Goal: Information Seeking & Learning: Check status

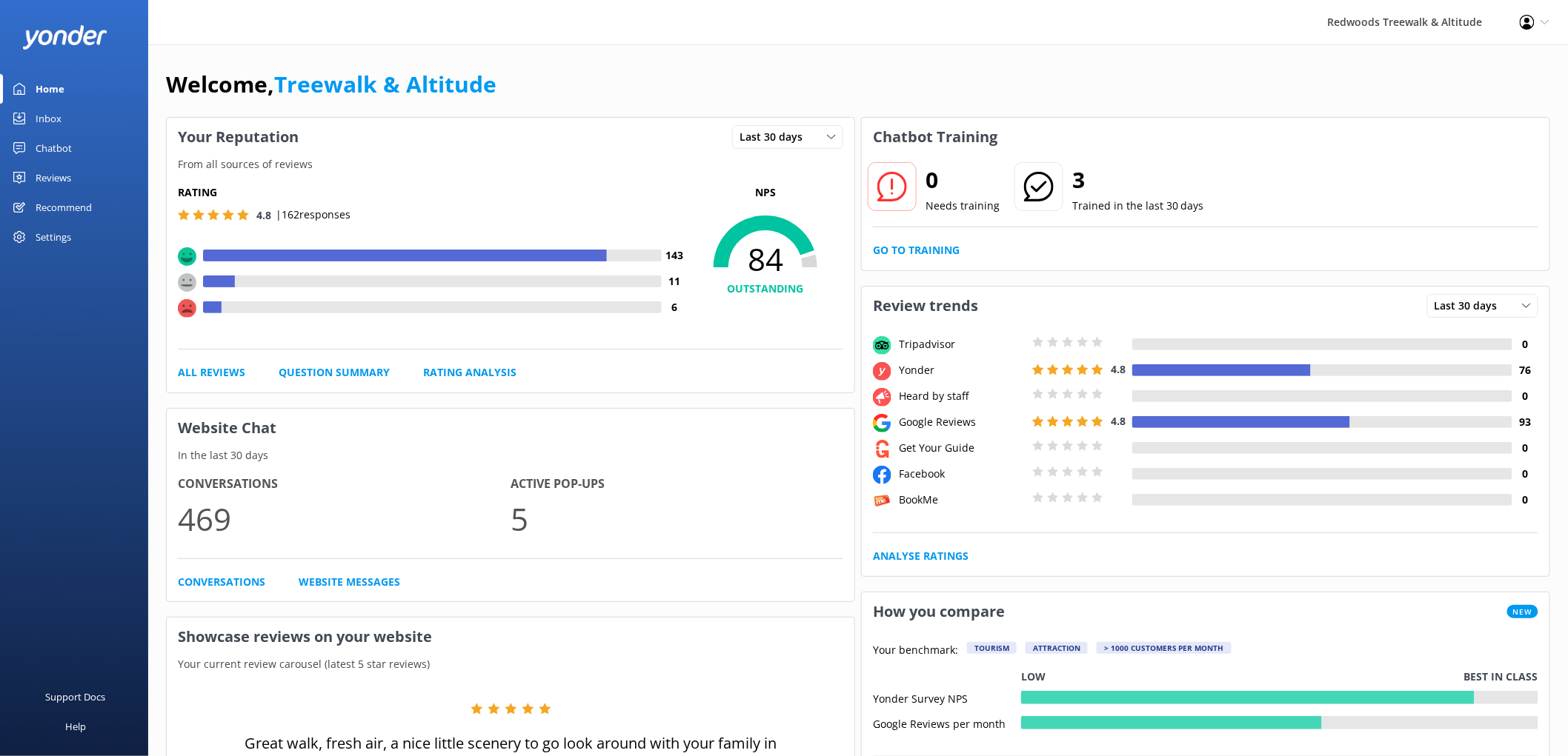
click at [69, 176] on div "Reviews" at bounding box center [52, 177] width 35 height 29
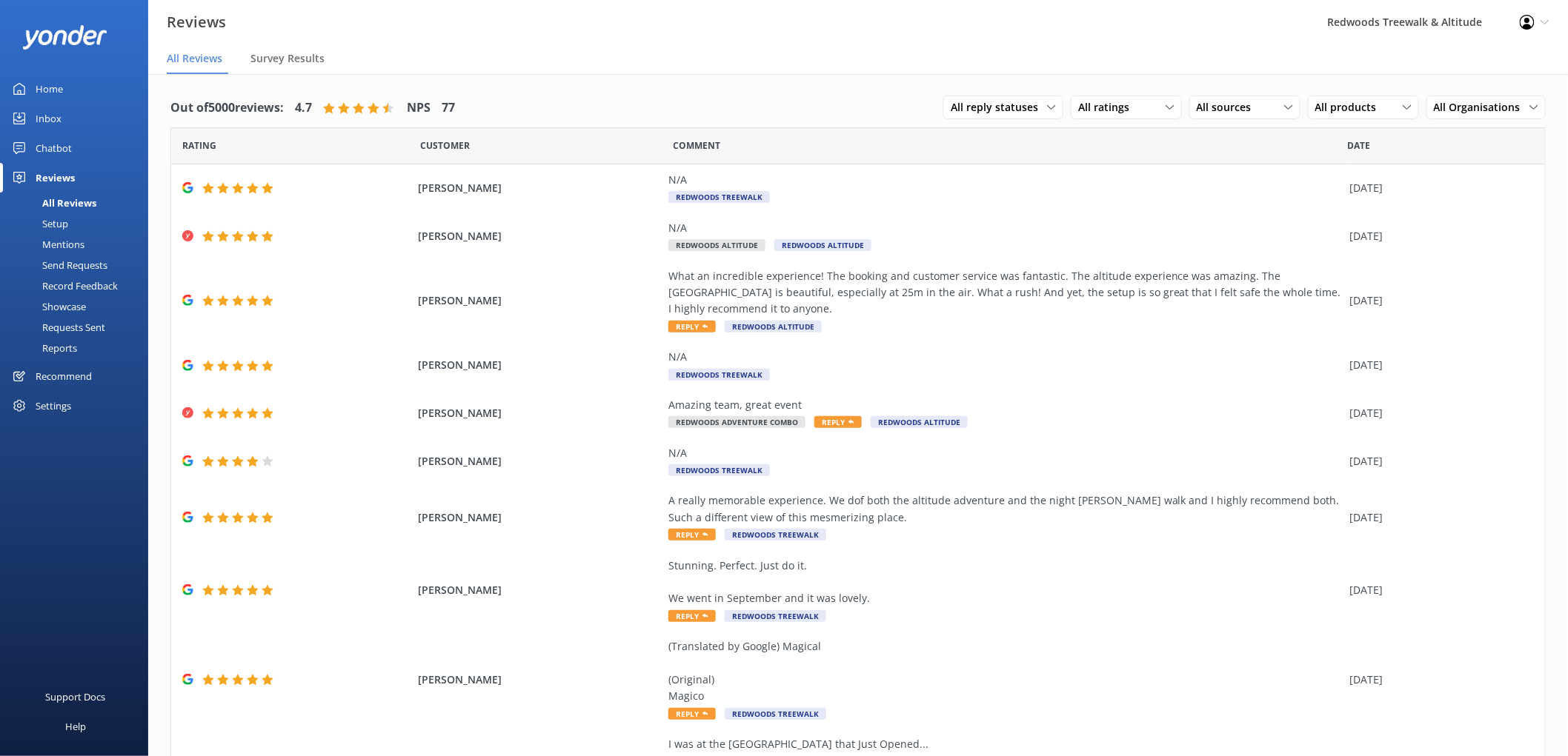
click at [77, 79] on link "Home" at bounding box center [74, 88] width 148 height 29
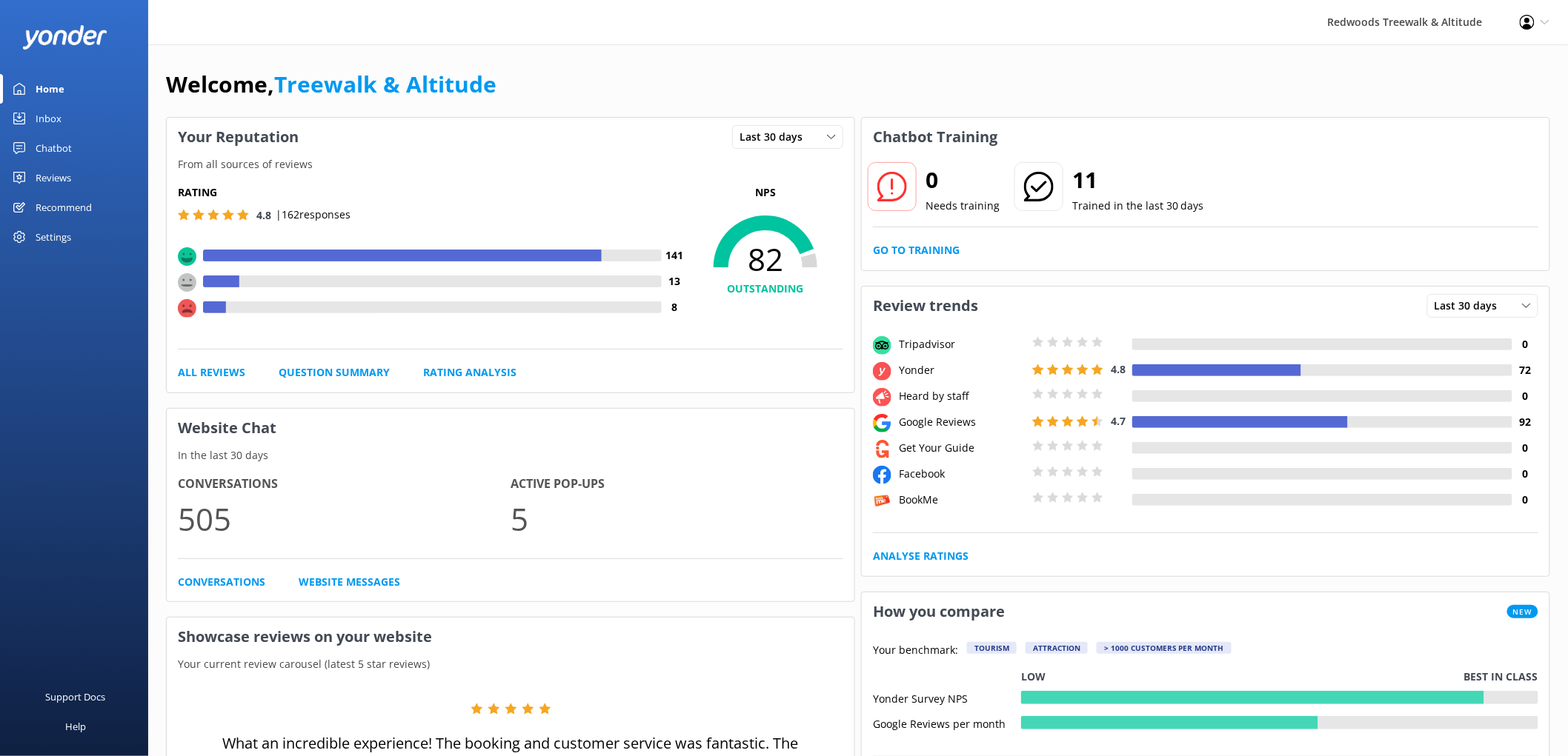
click at [31, 183] on link "Reviews" at bounding box center [74, 177] width 148 height 29
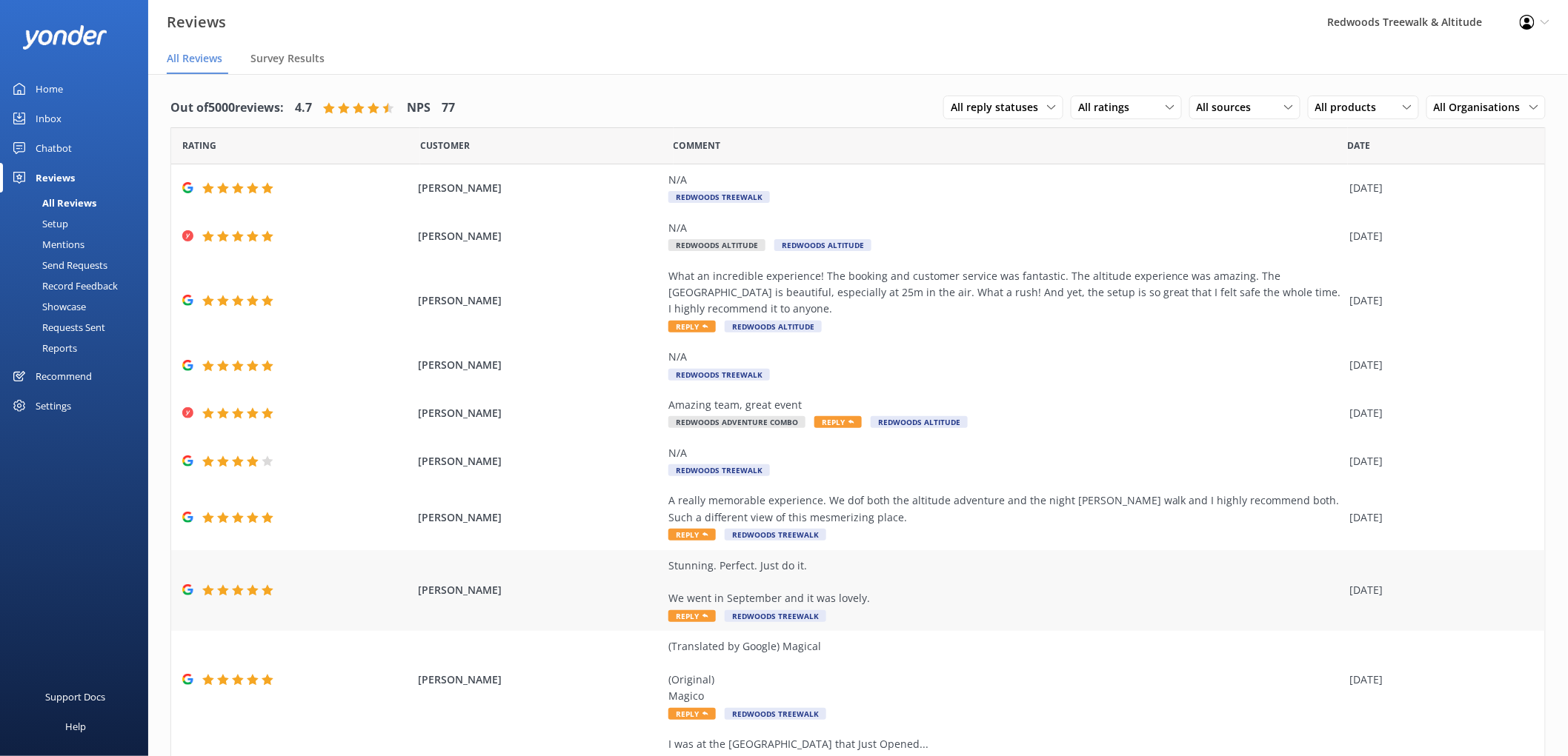
scroll to position [103, 0]
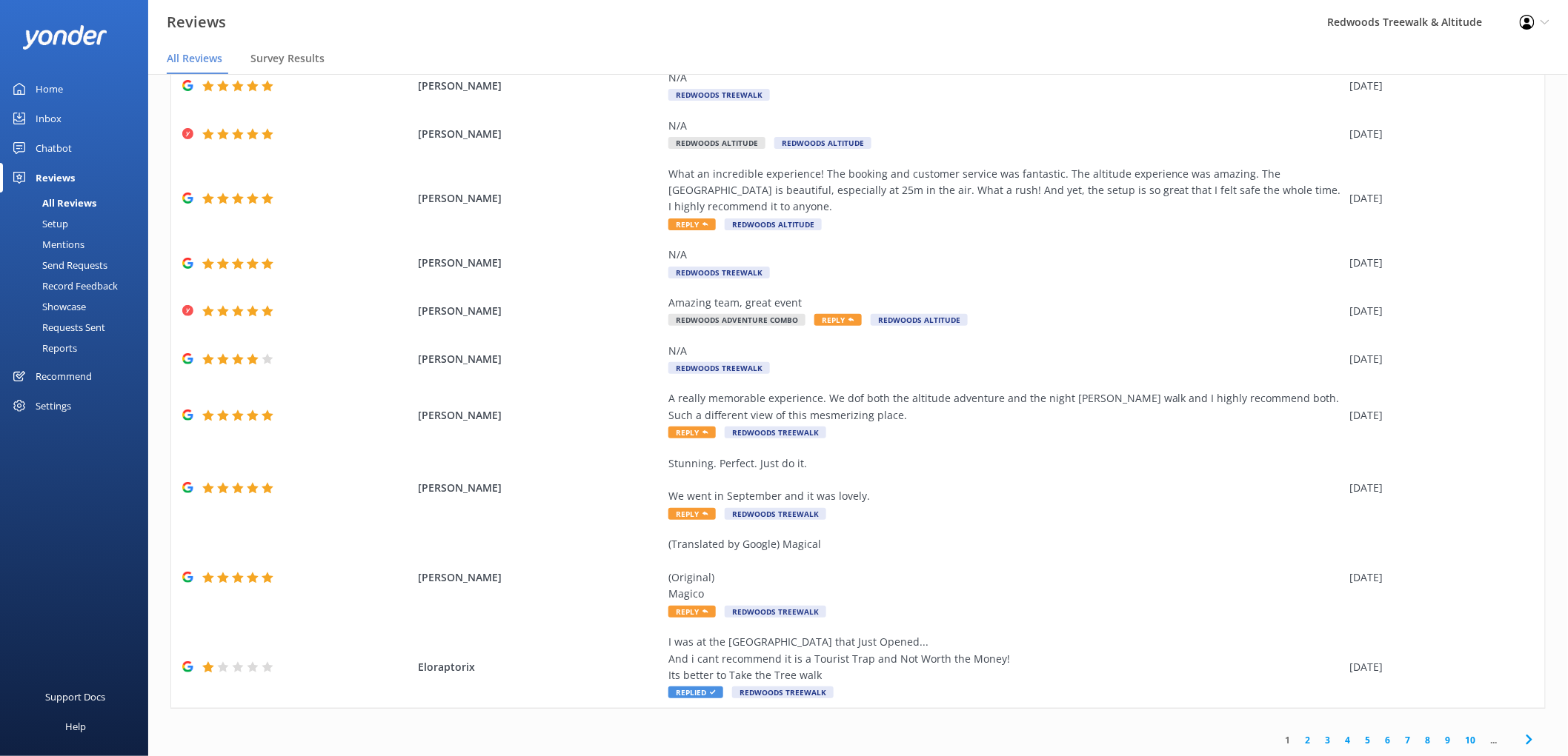
click at [1298, 738] on link "2" at bounding box center [1307, 740] width 20 height 14
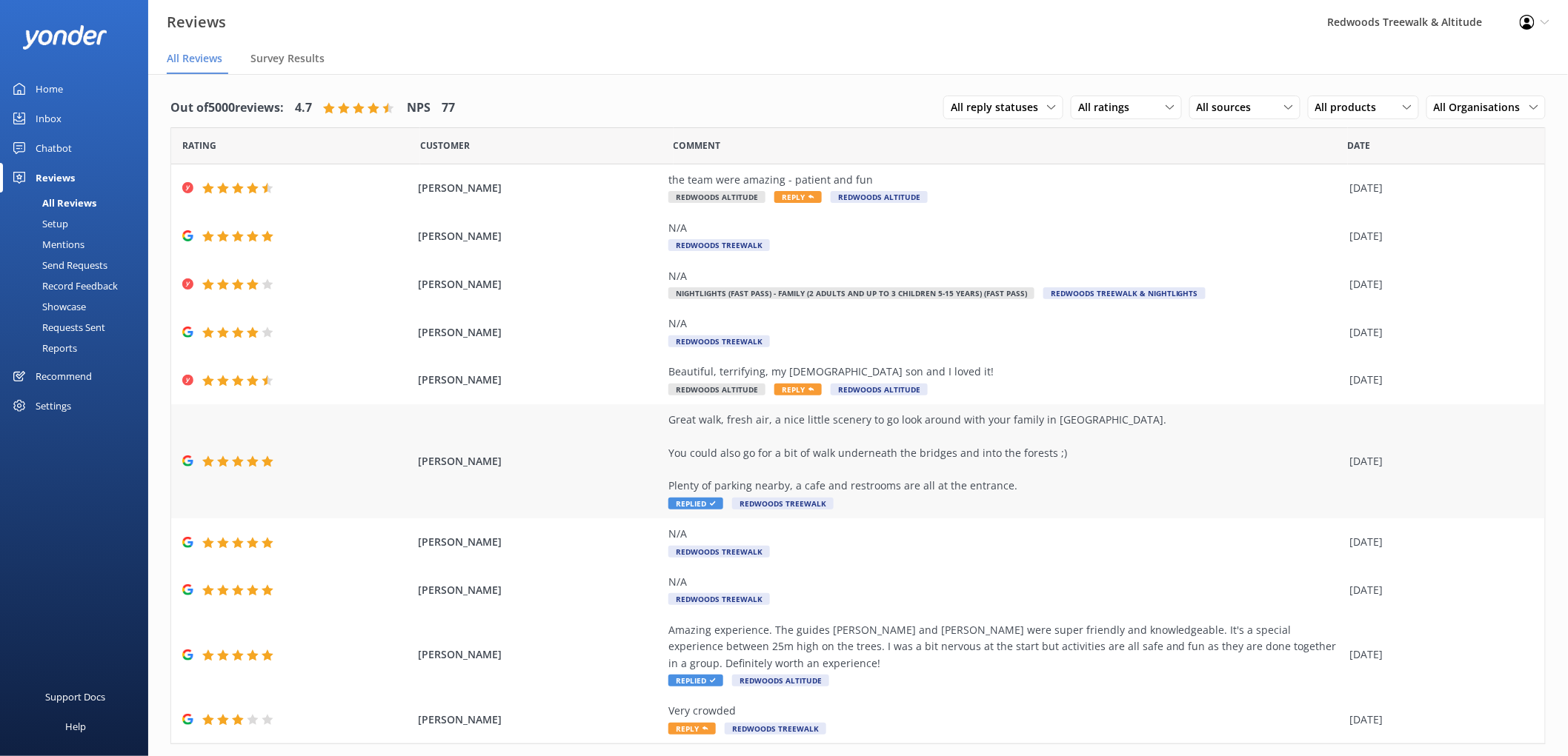
scroll to position [19, 0]
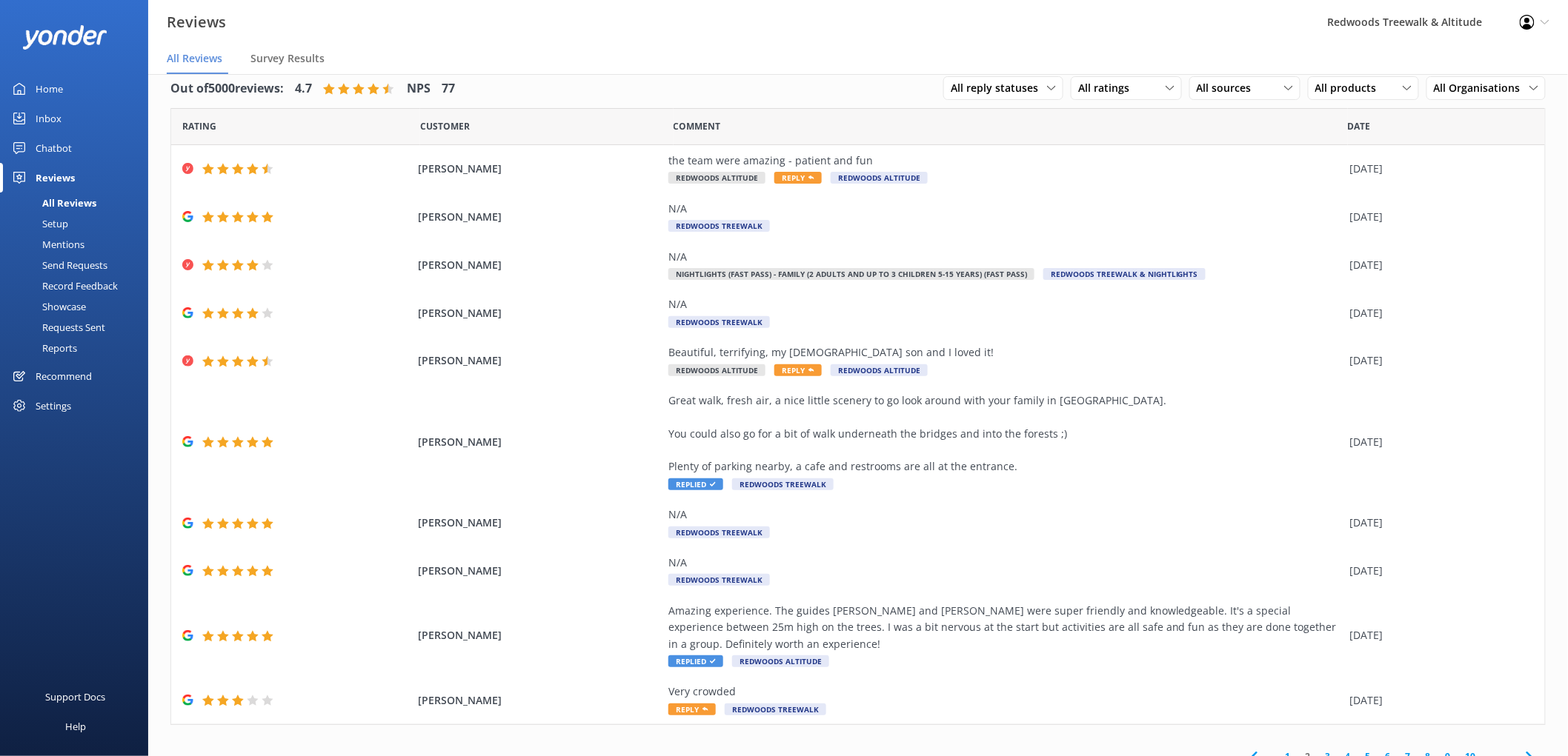
click at [68, 109] on link "Inbox" at bounding box center [74, 118] width 148 height 29
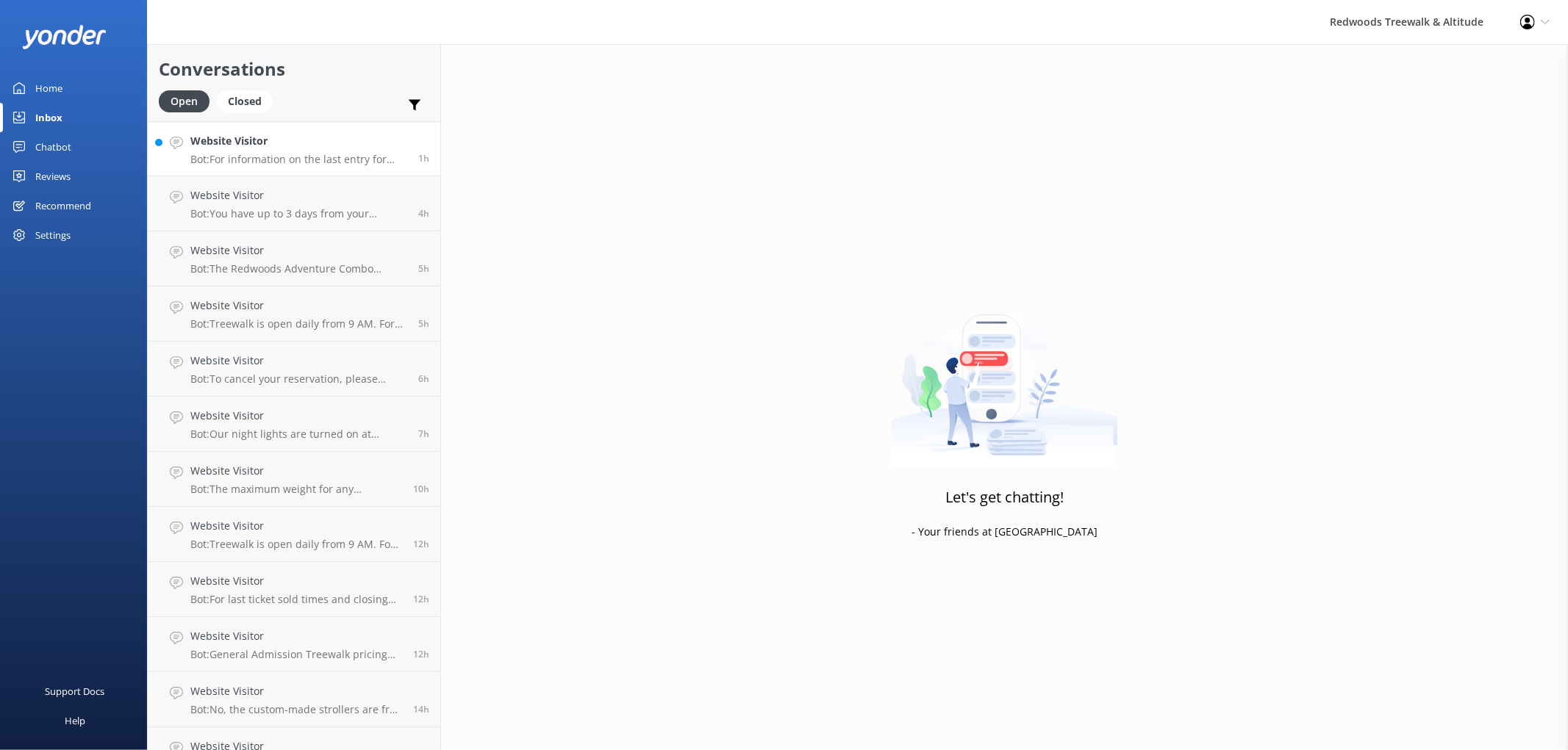
click at [295, 161] on p "Bot: For information on the last entry for Redwoods Nightlights, please visit w…" at bounding box center [299, 159] width 217 height 13
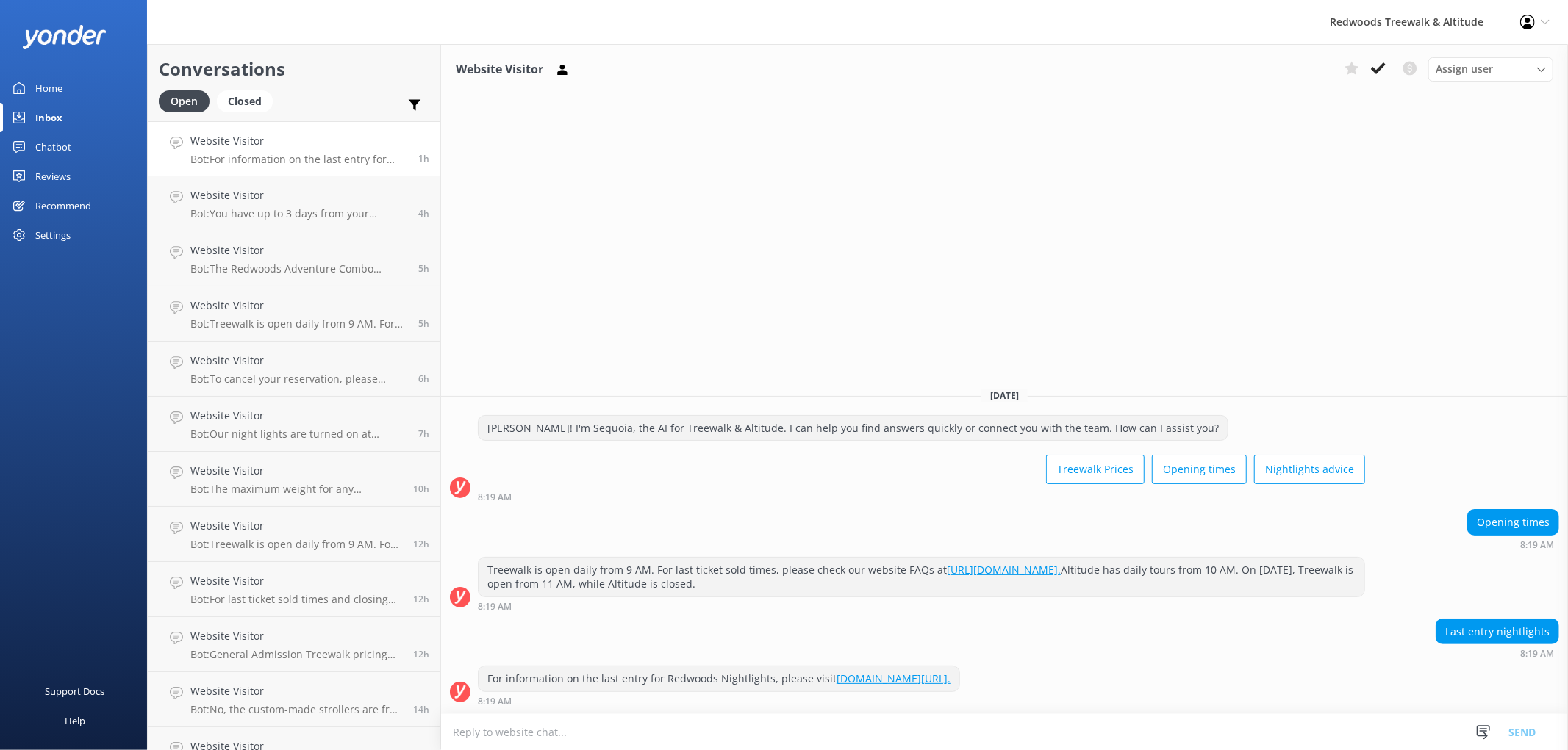
click at [79, 81] on link "Home" at bounding box center [74, 88] width 147 height 29
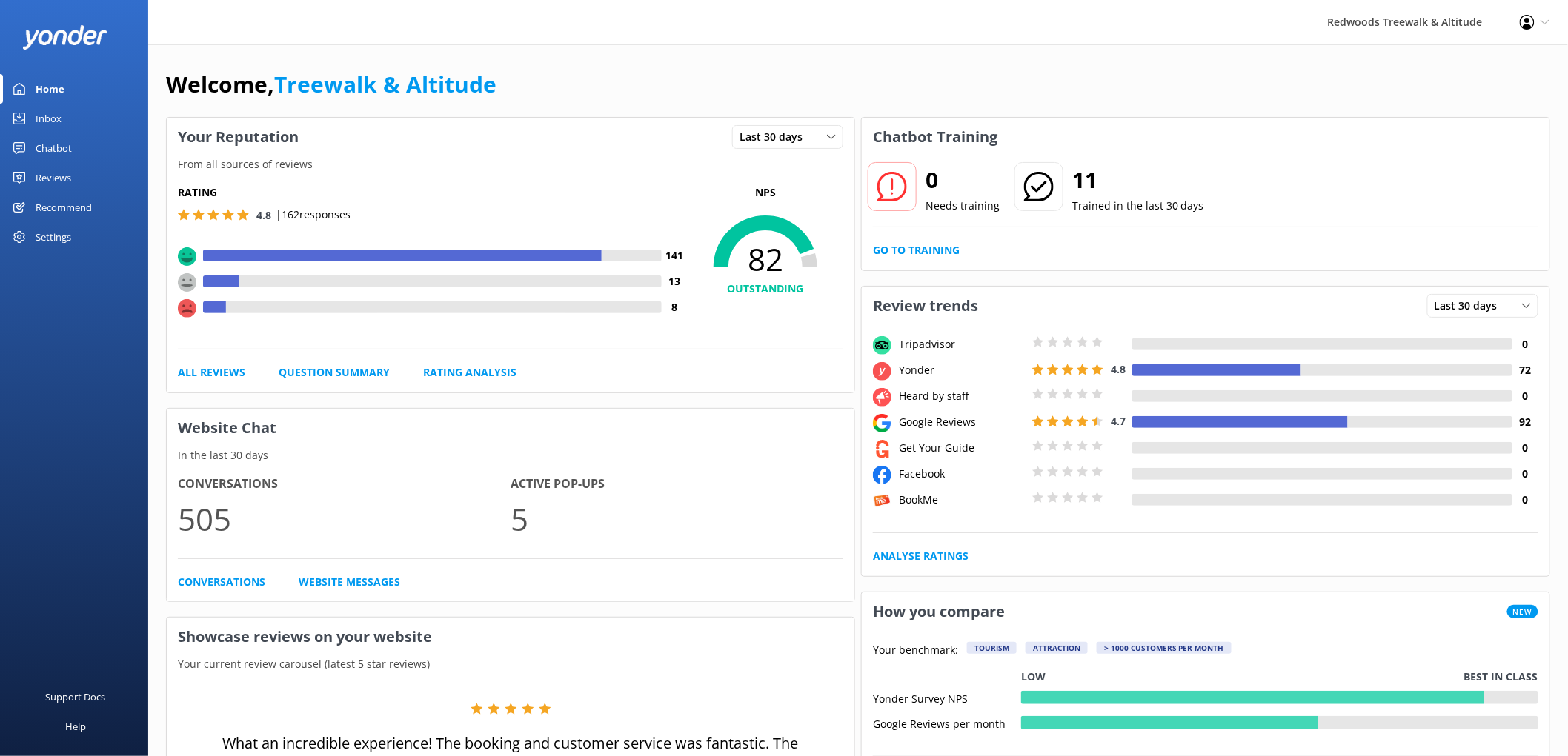
click at [72, 173] on link "Reviews" at bounding box center [74, 177] width 148 height 29
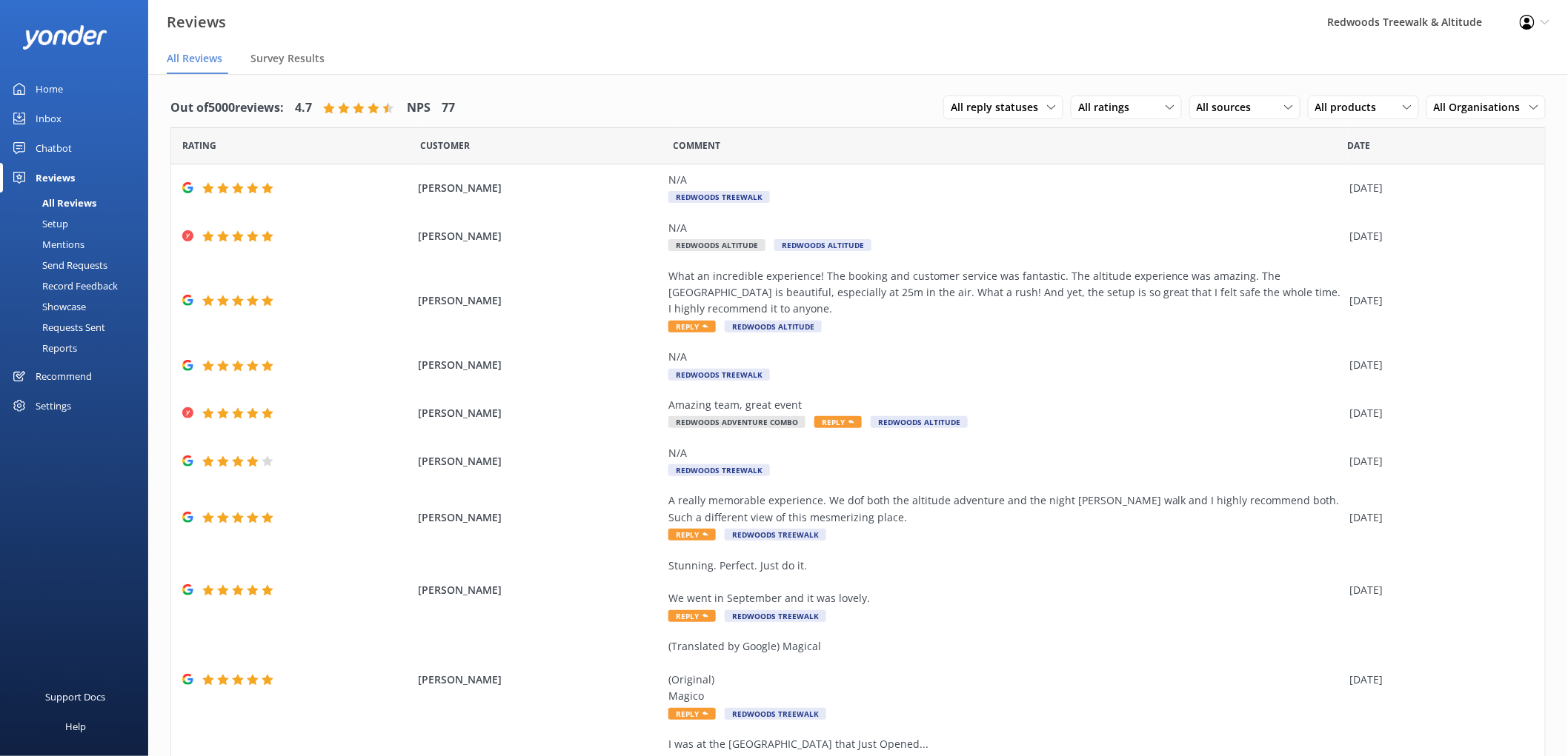
click at [60, 109] on div "Inbox" at bounding box center [48, 118] width 26 height 29
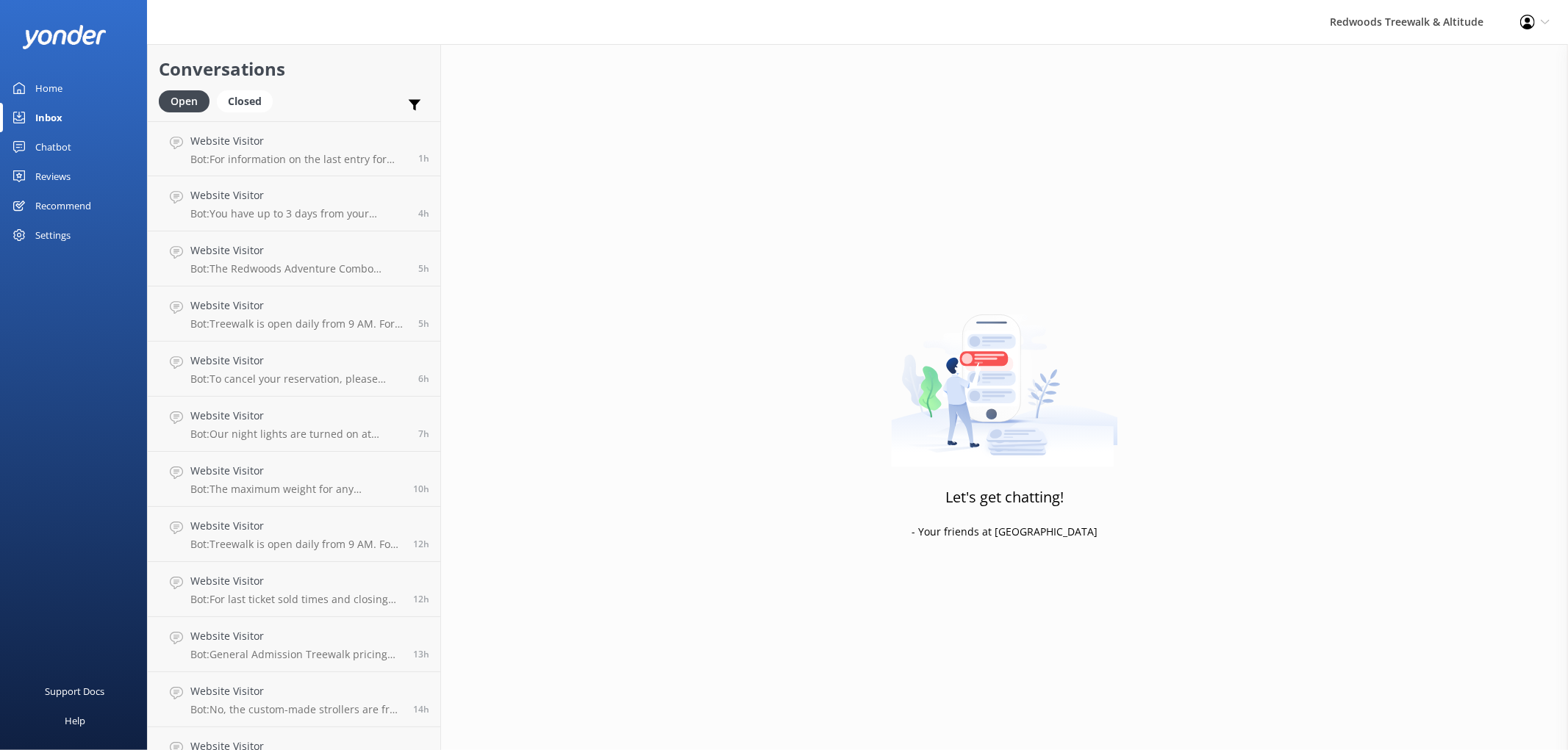
click at [75, 92] on link "Home" at bounding box center [74, 88] width 147 height 29
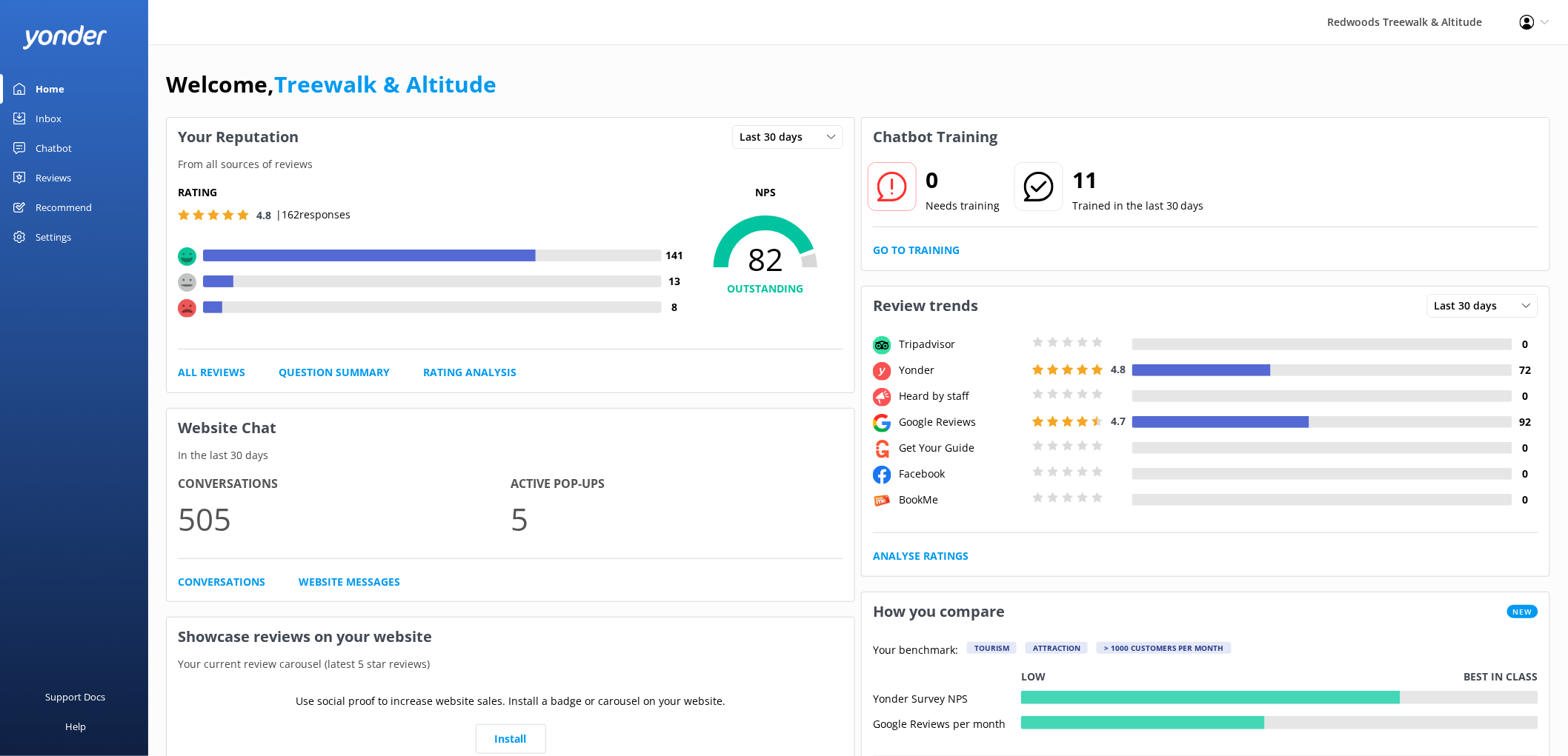
click at [48, 176] on div "Reviews" at bounding box center [52, 177] width 35 height 29
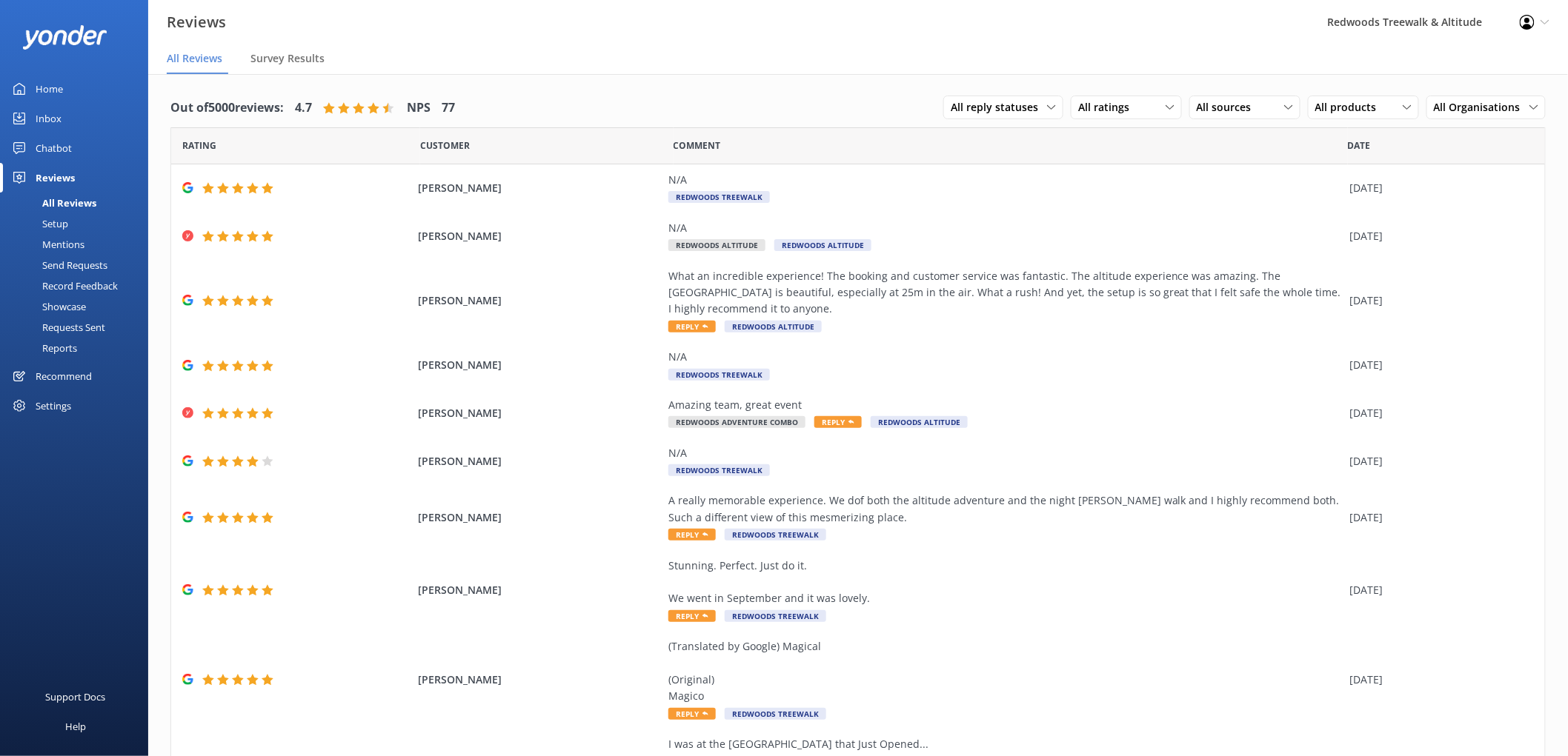
click at [80, 98] on link "Home" at bounding box center [74, 88] width 148 height 29
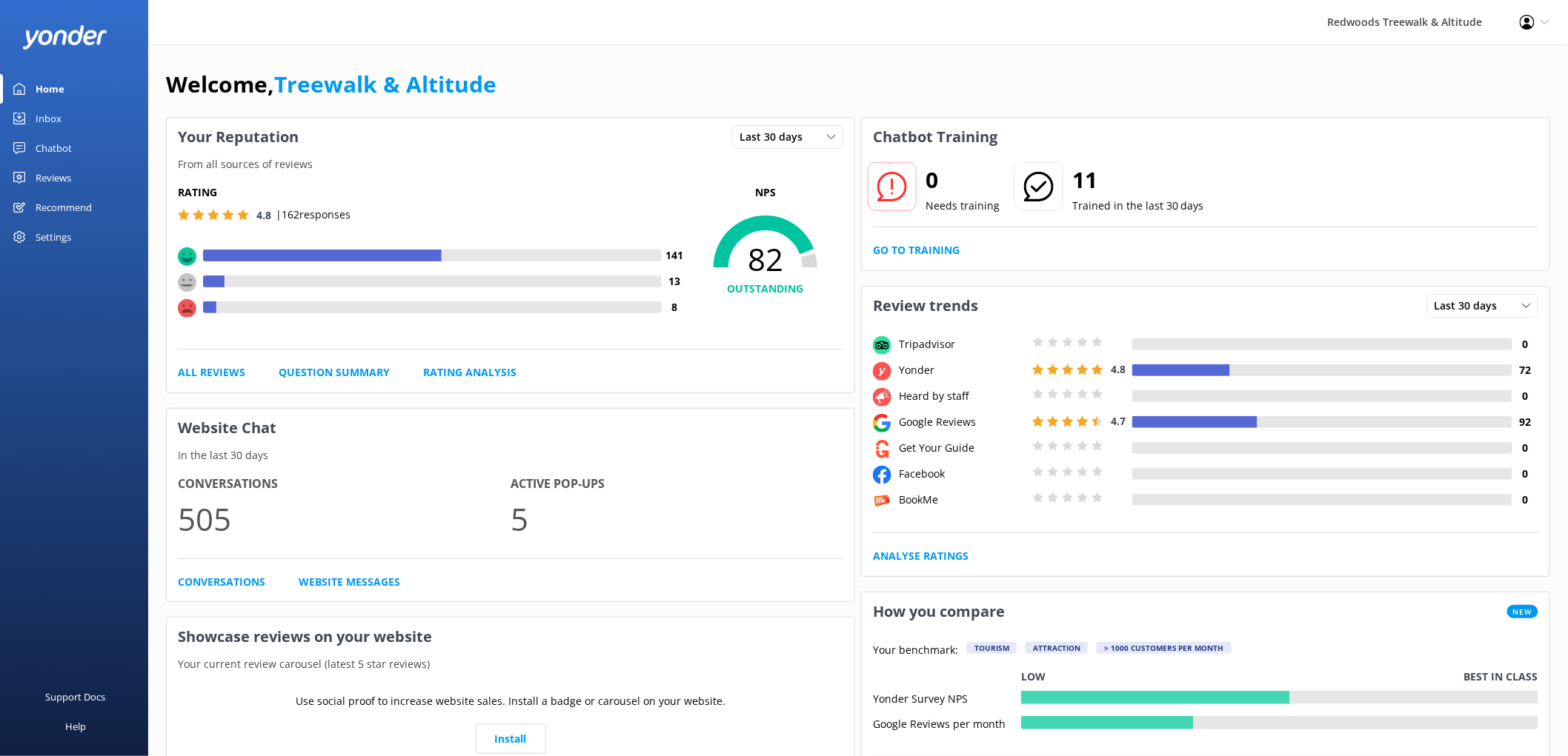
click at [63, 116] on link "Inbox" at bounding box center [74, 118] width 148 height 29
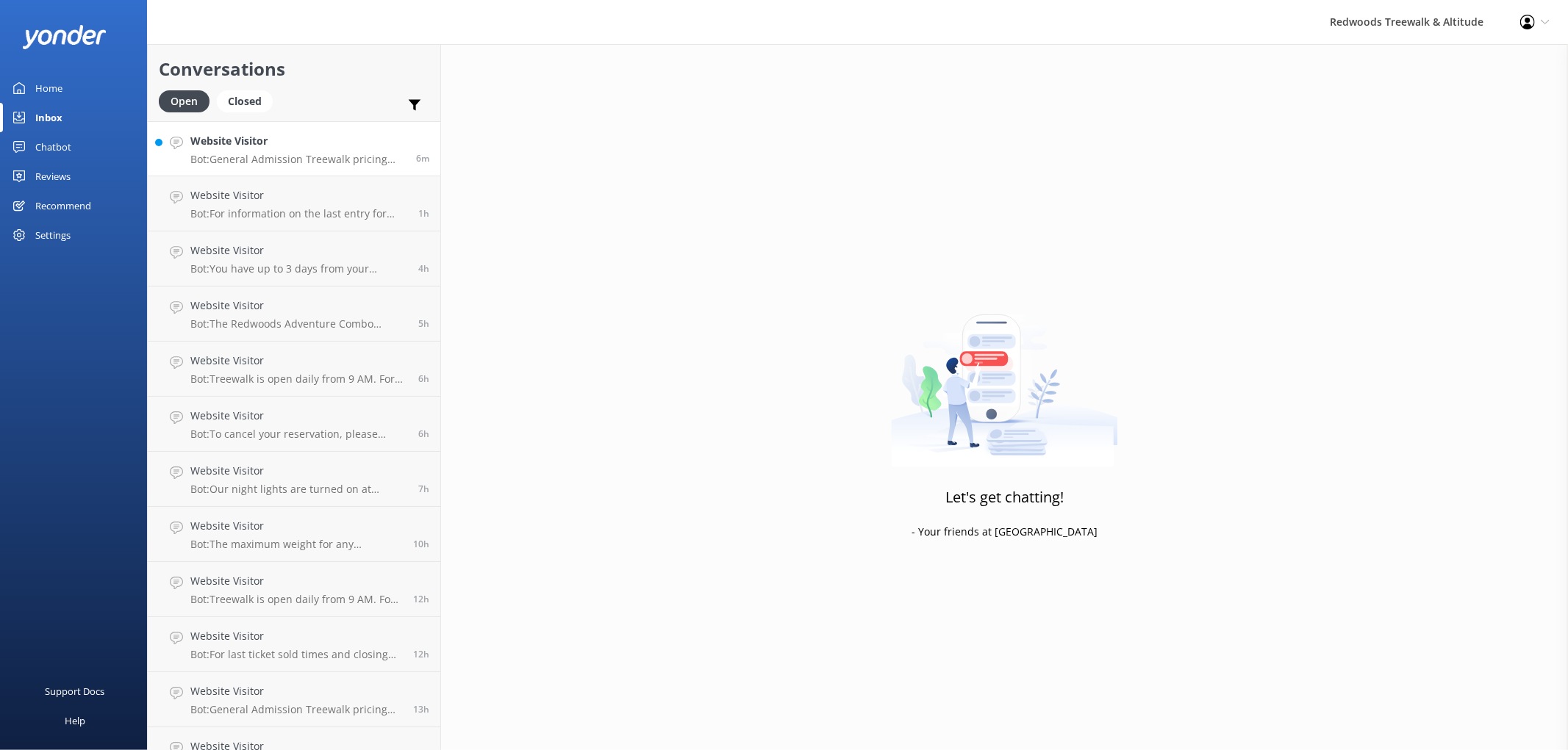
click at [281, 151] on div "Website Visitor Bot: General Admission Treewalk pricing starts at $42 for adult…" at bounding box center [297, 149] width 214 height 32
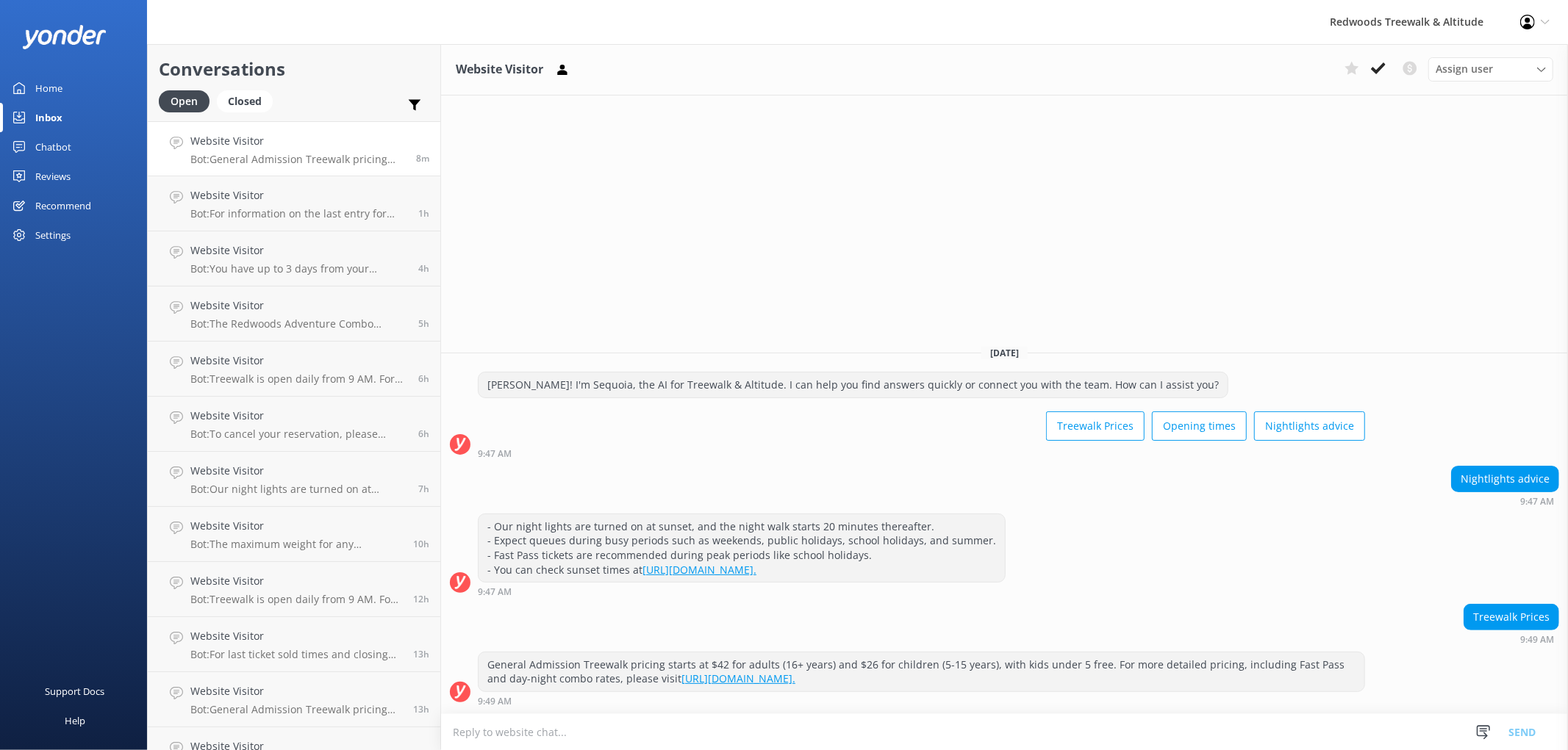
click at [60, 86] on div "Home" at bounding box center [48, 88] width 27 height 29
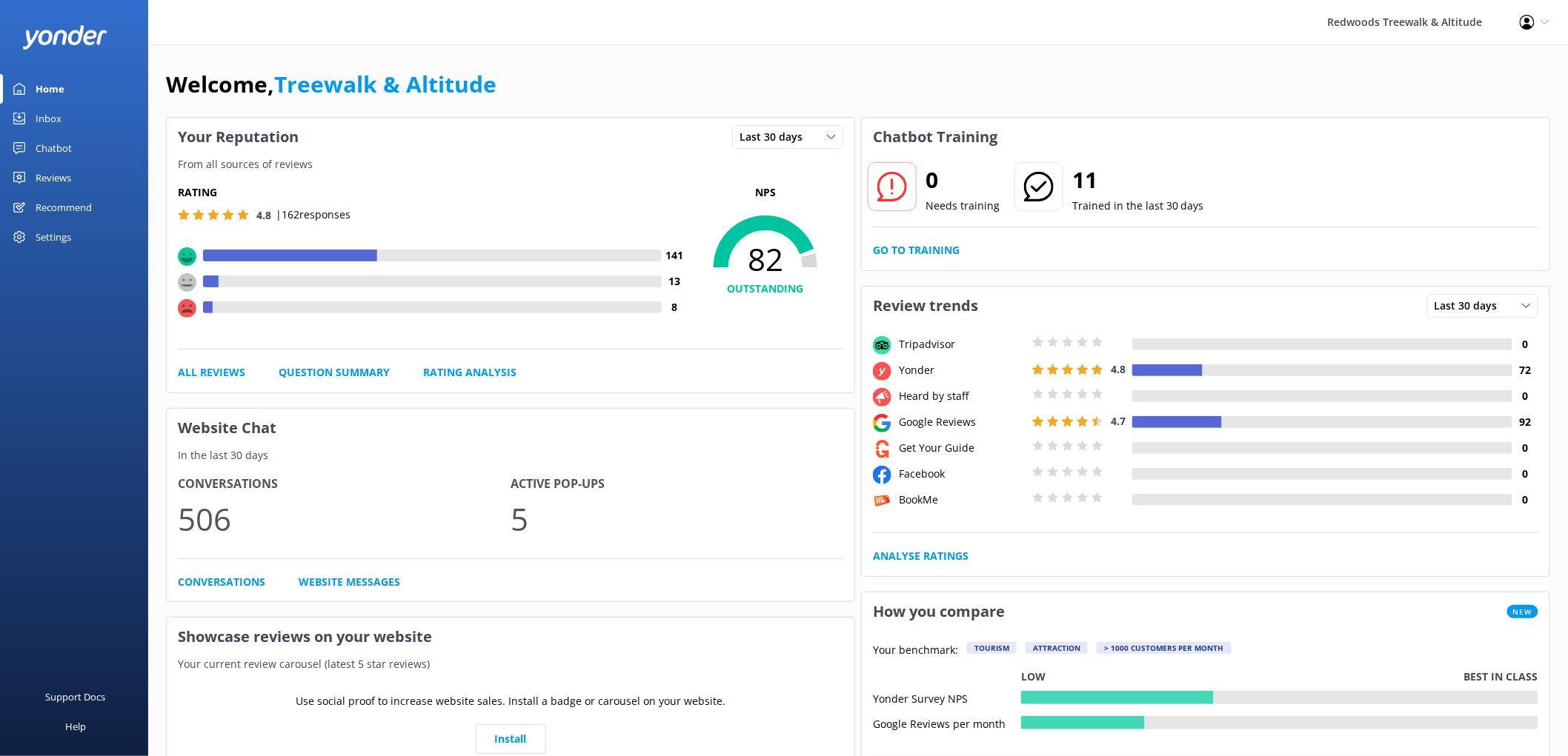
click at [56, 174] on div "Reviews" at bounding box center [52, 177] width 35 height 29
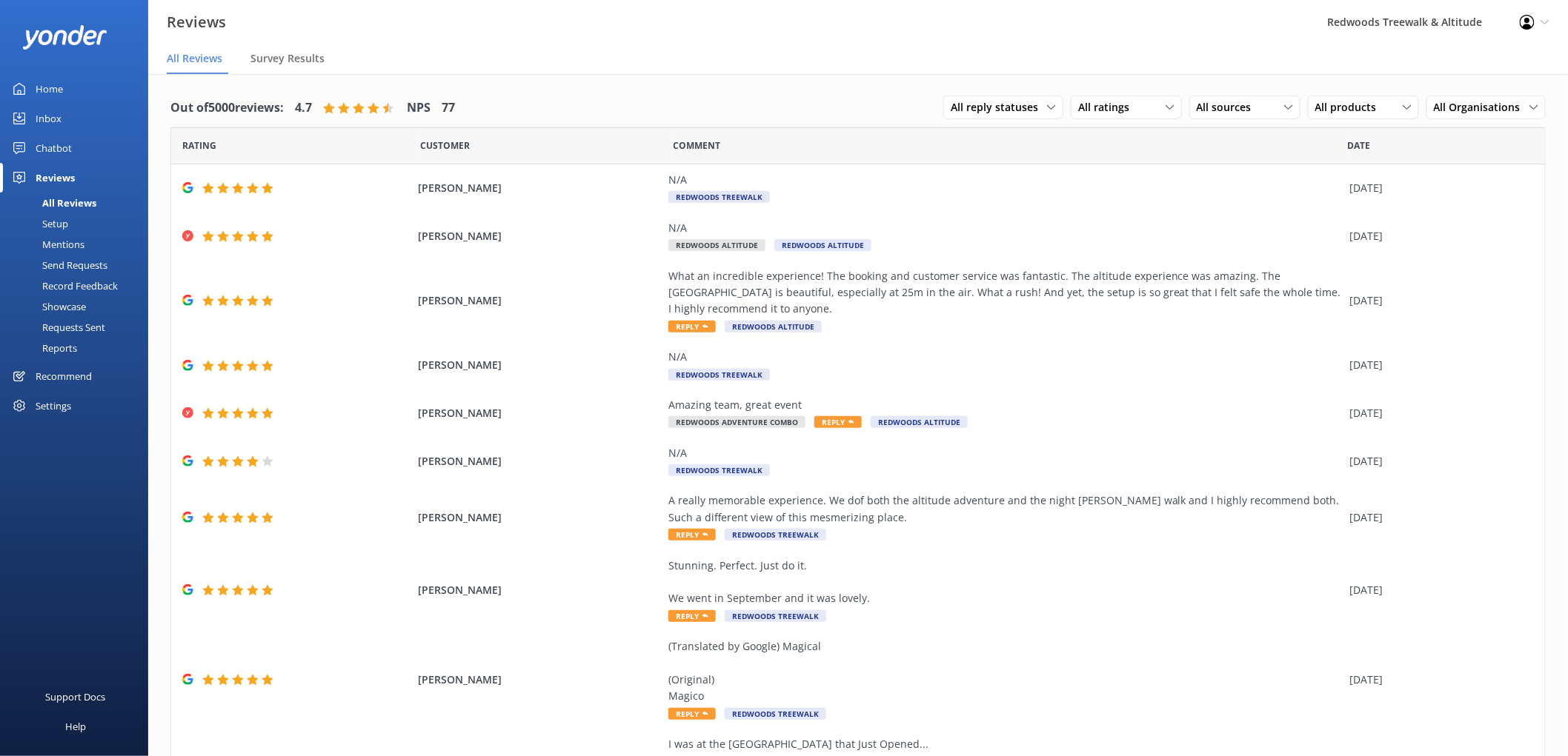
click at [89, 80] on link "Home" at bounding box center [74, 88] width 148 height 29
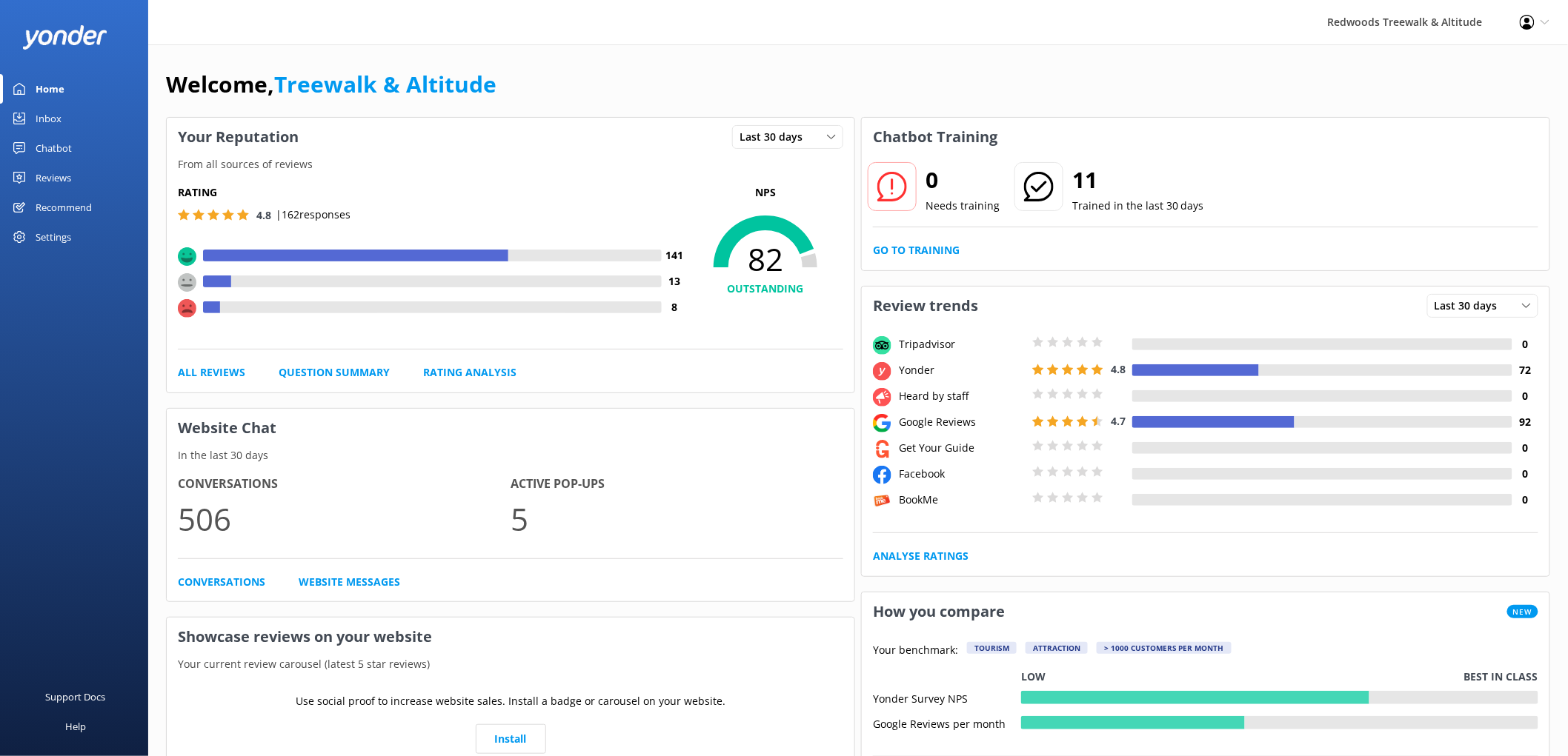
click at [52, 103] on div "Home" at bounding box center [49, 88] width 29 height 29
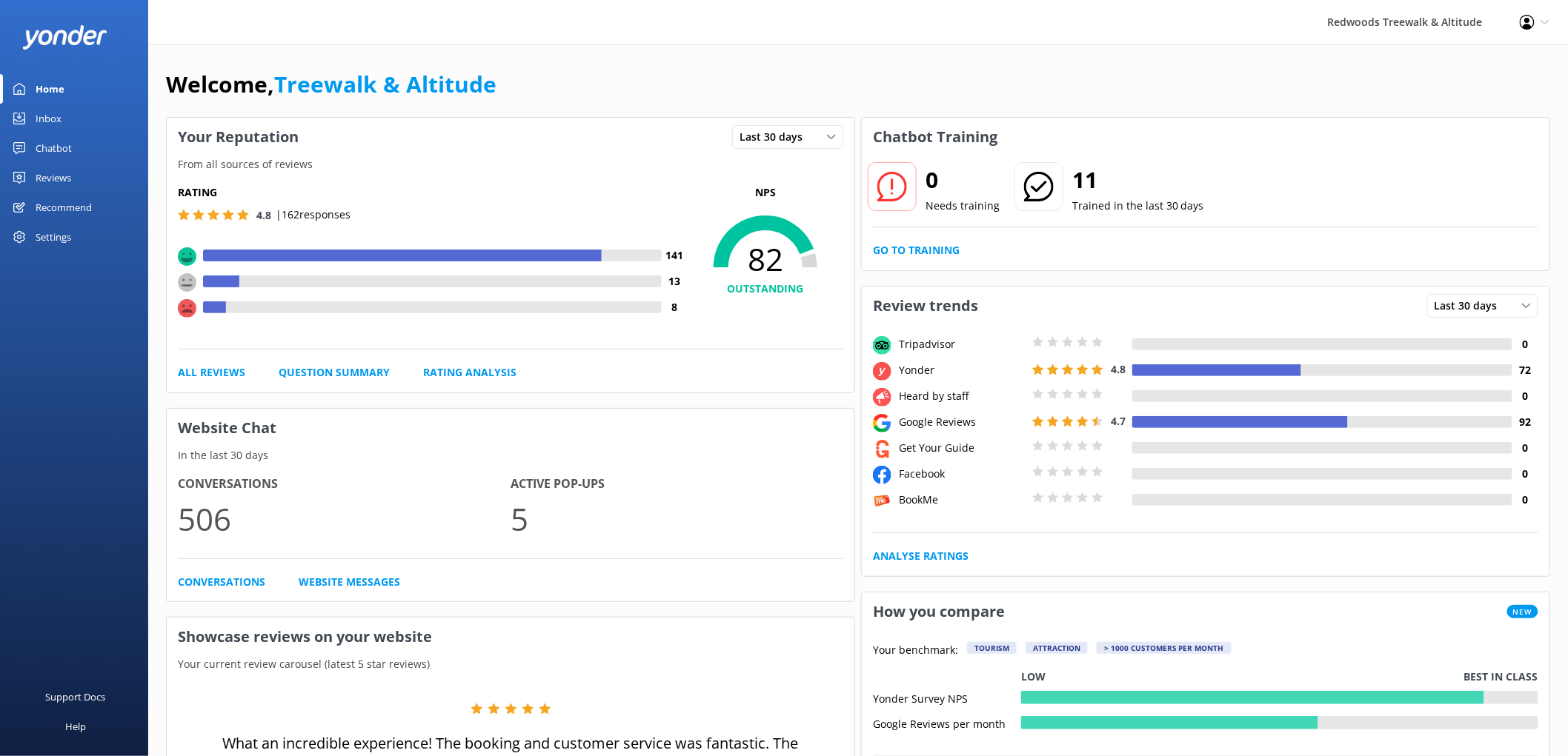
click at [90, 176] on link "Reviews" at bounding box center [74, 177] width 148 height 29
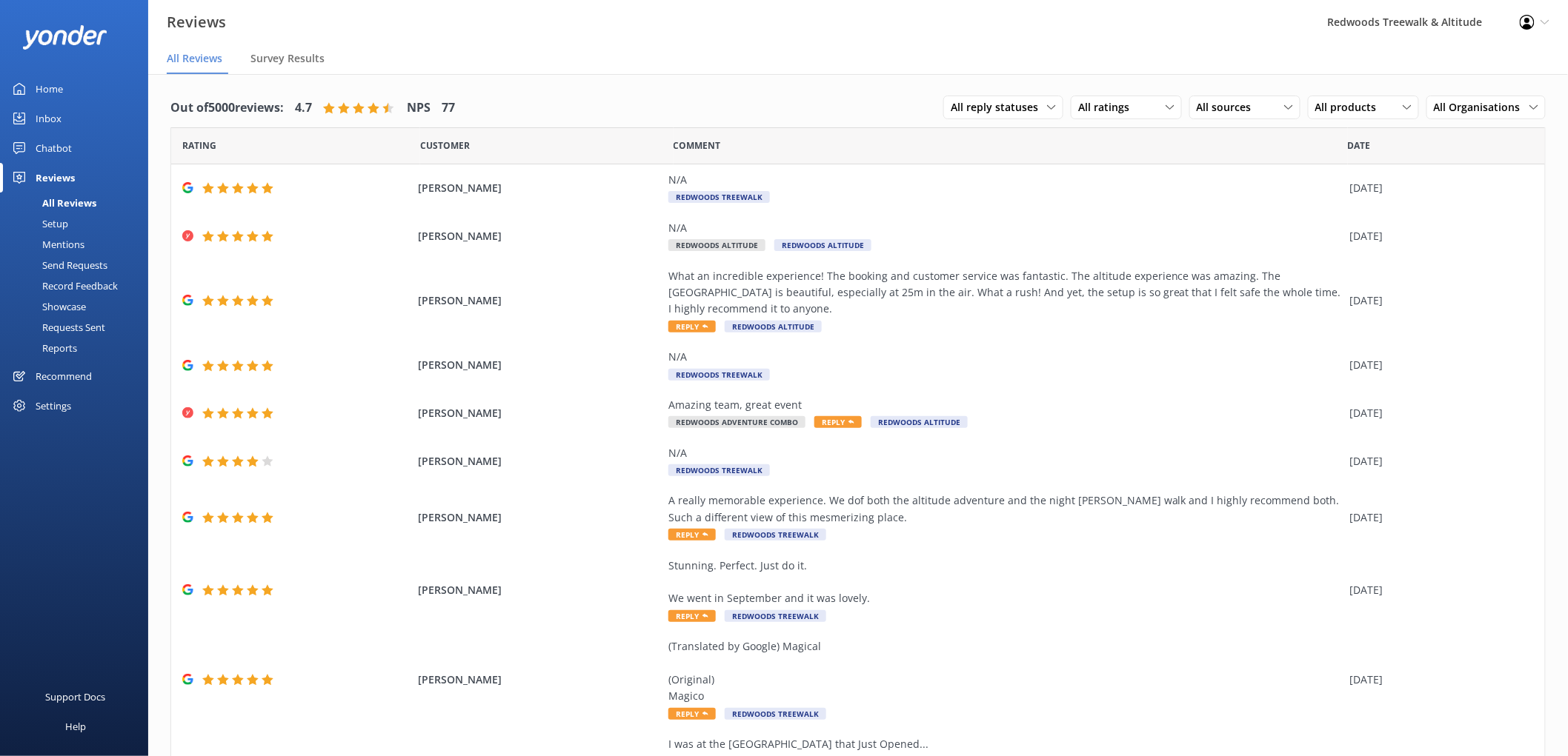
click at [65, 87] on link "Home" at bounding box center [74, 88] width 148 height 29
